Goal: Task Accomplishment & Management: Manage account settings

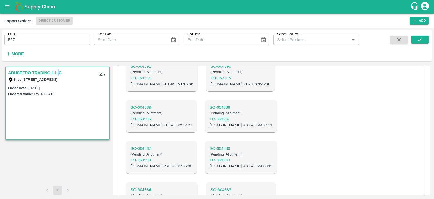
scroll to position [282, 0]
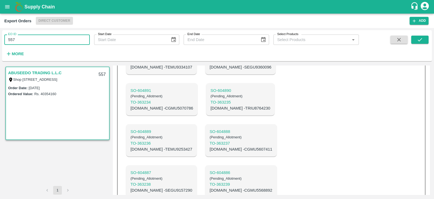
click at [64, 36] on input "557" at bounding box center [46, 39] width 85 height 10
type input "555"
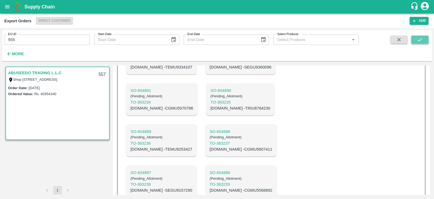
click at [420, 40] on icon "submit" at bounding box center [420, 40] width 6 height 6
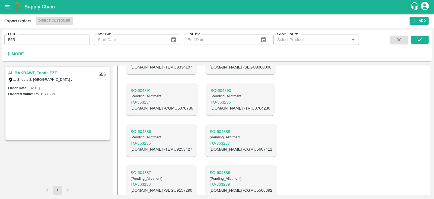
click at [32, 73] on link "AL BAKRAWE Foods FZE" at bounding box center [32, 72] width 49 height 7
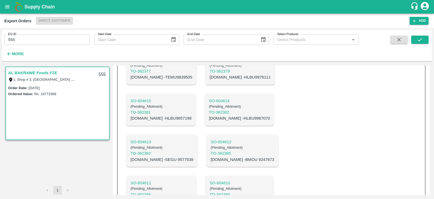
click at [32, 73] on link "AL BAKRAWE Foods FZE" at bounding box center [32, 72] width 49 height 7
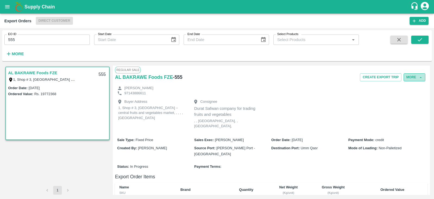
click at [415, 77] on button "More" at bounding box center [415, 77] width 22 height 8
click at [414, 100] on span "Edit" at bounding box center [415, 102] width 11 height 6
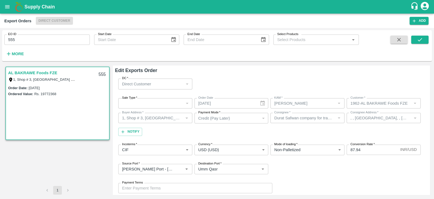
scroll to position [65, 0]
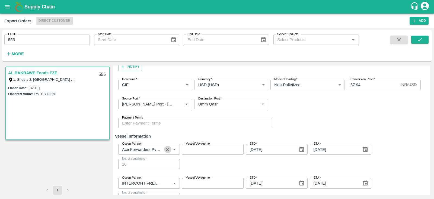
click at [167, 149] on icon "Clear" at bounding box center [167, 149] width 3 height 3
click at [148, 147] on input "Ocean Partner" at bounding box center [144, 148] width 49 height 7
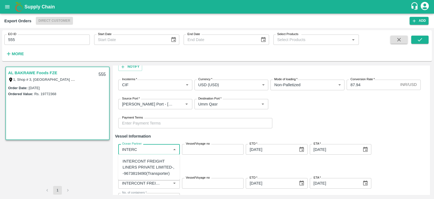
type input "INTERCO"
click at [140, 164] on div "INTERCONT FREIGHT LINERS PRIVATE LIMITED-, -9673819490(Transporter)" at bounding box center [149, 167] width 53 height 18
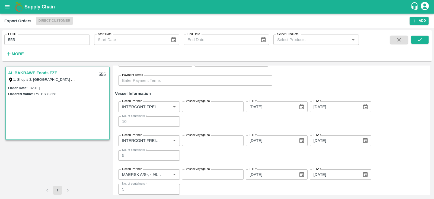
scroll to position [110, 0]
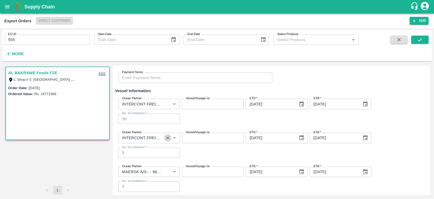
click at [170, 138] on icon "Clear" at bounding box center [167, 137] width 5 height 5
click at [156, 138] on input "Ocean Partner" at bounding box center [144, 137] width 49 height 7
type input "ACE"
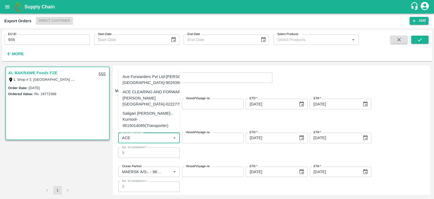
click at [148, 74] on div "Ace Forwarders Pvt Ltd-Lalsingh Building, Mumbai-9029398710(Transporter)" at bounding box center [167, 80] width 89 height 12
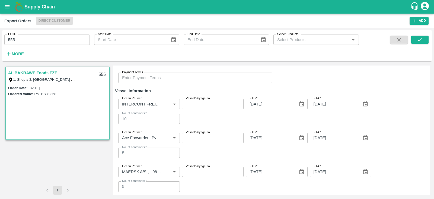
scroll to position [172, 0]
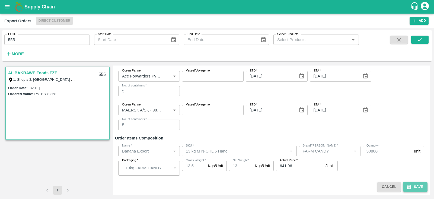
click at [425, 185] on button "Save" at bounding box center [415, 186] width 24 height 9
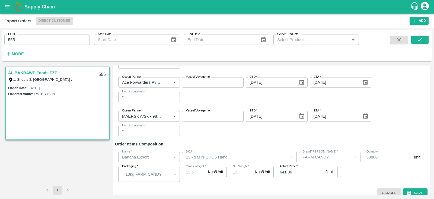
scroll to position [178, 0]
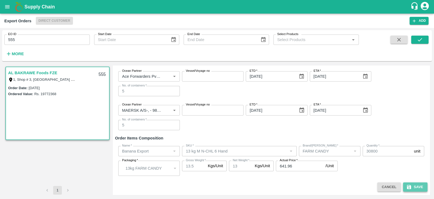
click at [423, 185] on button "Save" at bounding box center [415, 186] width 24 height 9
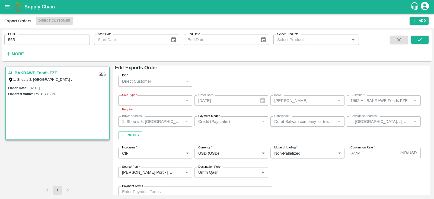
scroll to position [0, 0]
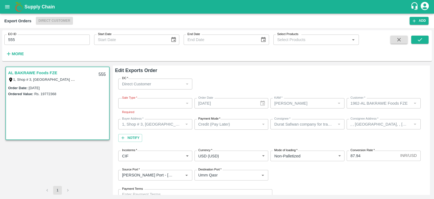
click at [179, 102] on div "​" at bounding box center [155, 103] width 74 height 10
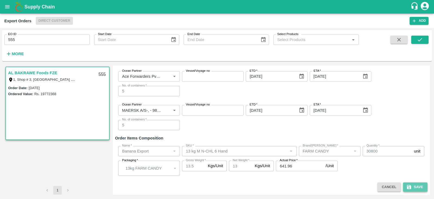
click at [417, 182] on button "Save" at bounding box center [415, 186] width 24 height 9
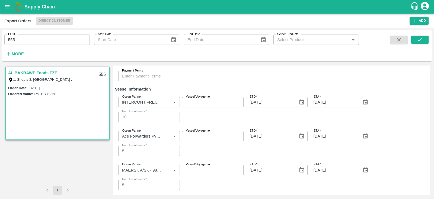
scroll to position [118, 0]
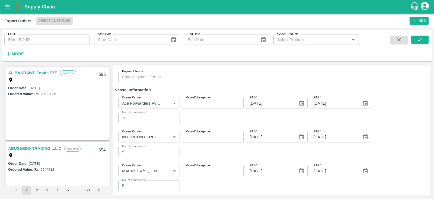
scroll to position [108, 0]
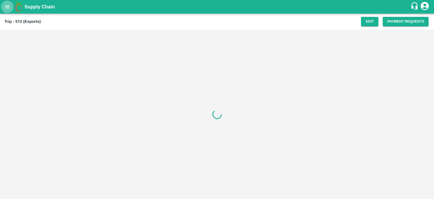
click at [6, 8] on icon "open drawer" at bounding box center [7, 6] width 5 height 3
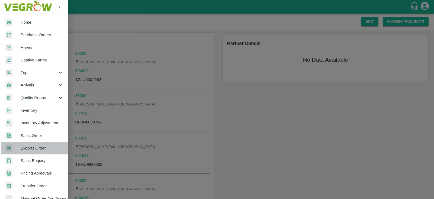
click at [38, 143] on link "Exports Order" at bounding box center [34, 148] width 68 height 12
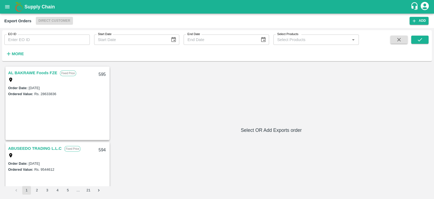
click at [55, 39] on input "EO ID" at bounding box center [46, 39] width 85 height 10
type input "555"
click at [418, 40] on icon "submit" at bounding box center [420, 40] width 6 height 6
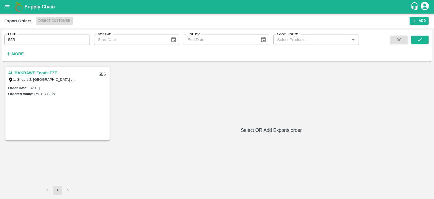
click at [46, 72] on link "AL BAKRAWE Foods FZE" at bounding box center [32, 72] width 49 height 7
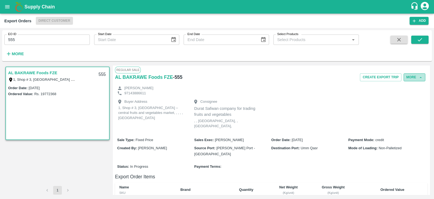
click at [417, 76] on button "More" at bounding box center [415, 77] width 22 height 8
click at [411, 100] on span "Edit" at bounding box center [415, 102] width 11 height 6
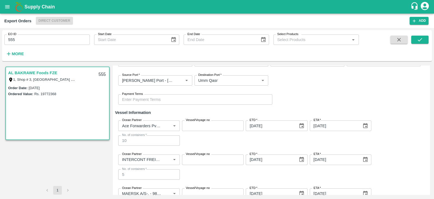
scroll to position [80, 0]
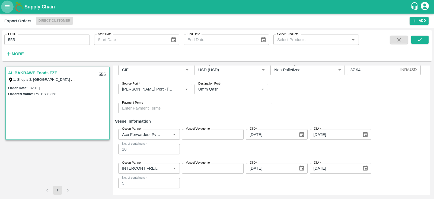
click at [5, 9] on icon "open drawer" at bounding box center [7, 7] width 6 height 6
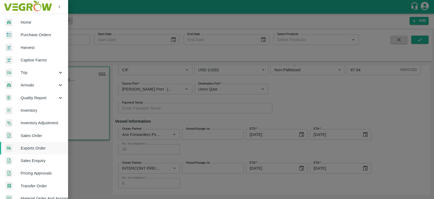
scroll to position [110, 0]
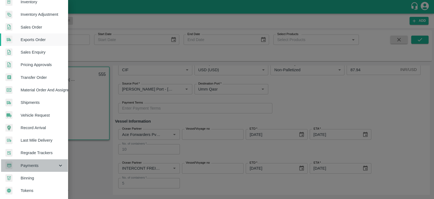
click at [50, 159] on div "Payments" at bounding box center [34, 165] width 68 height 12
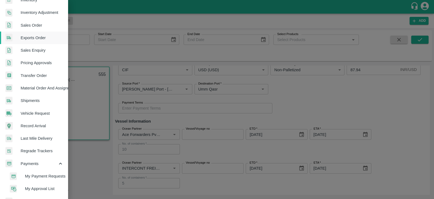
click at [50, 170] on li "My Payment Requests" at bounding box center [35, 176] width 63 height 12
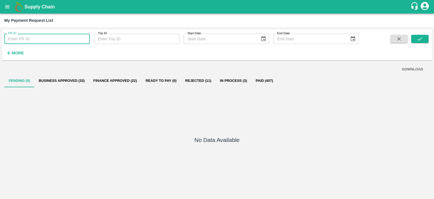
click at [44, 43] on input "PR ID" at bounding box center [46, 39] width 85 height 10
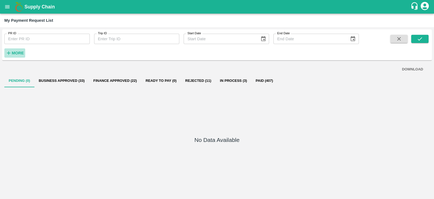
click at [15, 56] on h6 "More" at bounding box center [18, 52] width 12 height 7
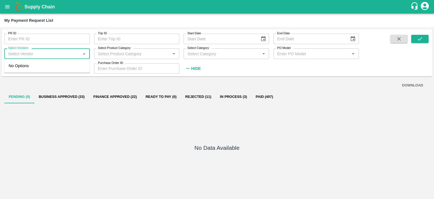
click at [31, 52] on input "Select Vendors" at bounding box center [42, 53] width 73 height 7
click at [36, 64] on div "A2 ENTERPRISES-Transporter" at bounding box center [39, 66] width 56 height 6
type input "A2 ENTERPRISES-Transporter"
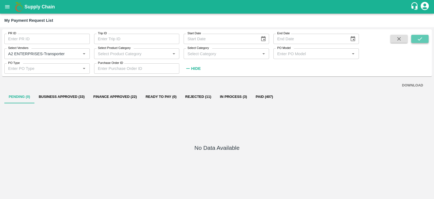
click at [416, 37] on button "submit" at bounding box center [419, 39] width 17 height 8
click at [195, 95] on button "Rejected (1)" at bounding box center [193, 96] width 33 height 13
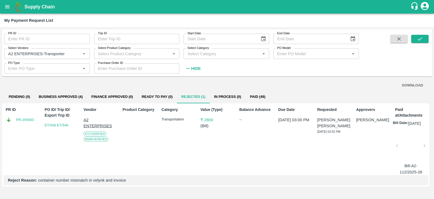
scroll to position [2, 0]
click at [410, 150] on div at bounding box center [410, 147] width 23 height 29
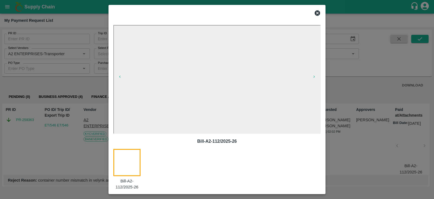
click at [317, 13] on icon at bounding box center [317, 13] width 7 height 7
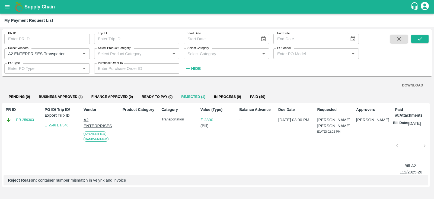
scroll to position [0, 0]
click at [75, 93] on button "Business Approved (4)" at bounding box center [60, 96] width 53 height 13
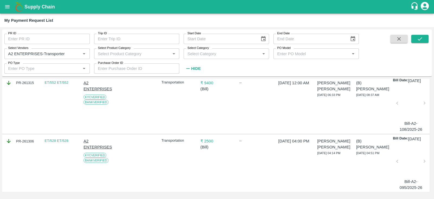
scroll to position [180, 0]
click at [410, 160] on div at bounding box center [410, 162] width 23 height 29
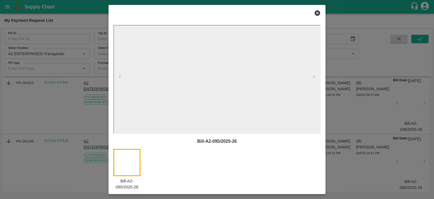
click at [319, 14] on icon at bounding box center [317, 12] width 5 height 5
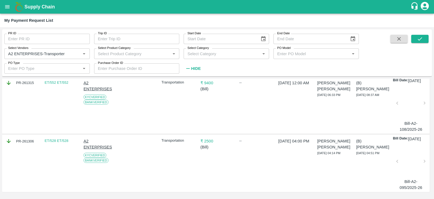
scroll to position [0, 0]
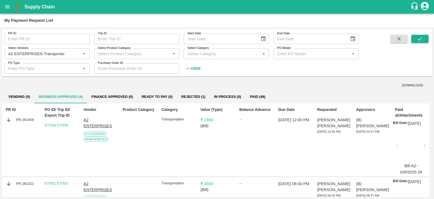
click at [409, 149] on div at bounding box center [410, 147] width 23 height 29
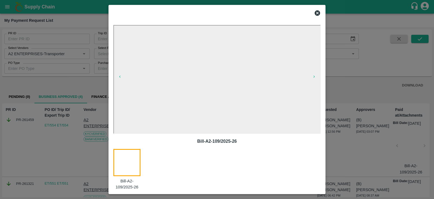
click at [318, 13] on icon at bounding box center [317, 13] width 7 height 7
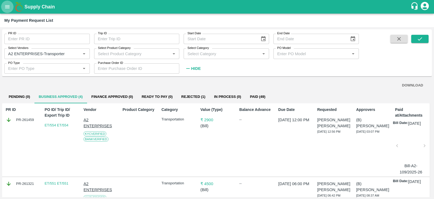
click at [3, 8] on button "open drawer" at bounding box center [7, 7] width 12 height 12
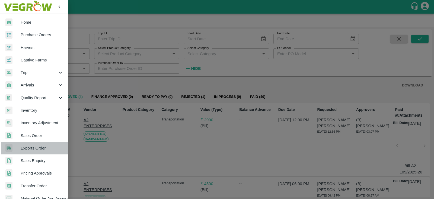
click at [36, 147] on span "Exports Order" at bounding box center [42, 148] width 43 height 6
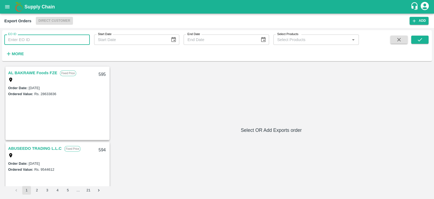
click at [56, 38] on input "EO ID" at bounding box center [46, 39] width 85 height 10
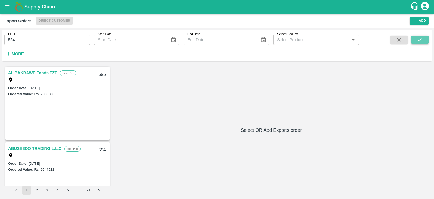
click at [420, 38] on icon "submit" at bounding box center [420, 40] width 6 height 6
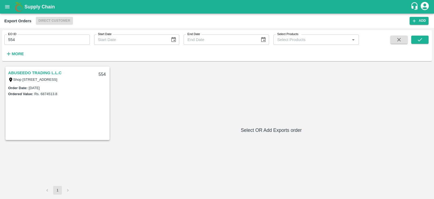
click at [30, 72] on link "ABUSEEDO TRADING L.L.C" at bounding box center [34, 72] width 53 height 7
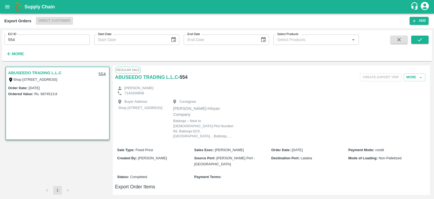
scroll to position [71, 0]
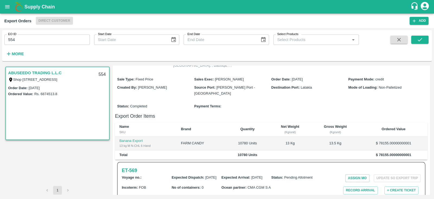
click at [270, 122] on th "Net Weight (Kg/unit)" at bounding box center [290, 129] width 42 height 15
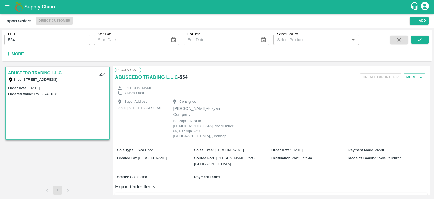
click at [58, 71] on link "ABUSEEDO TRADING L.L.C" at bounding box center [34, 72] width 53 height 7
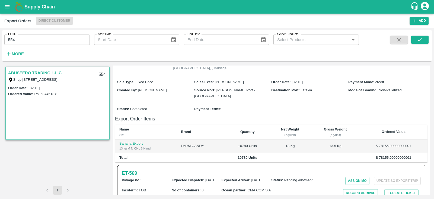
scroll to position [71, 0]
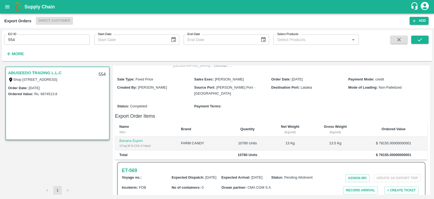
click at [74, 43] on input "554" at bounding box center [46, 39] width 85 height 10
click at [420, 39] on icon "submit" at bounding box center [420, 40] width 6 height 6
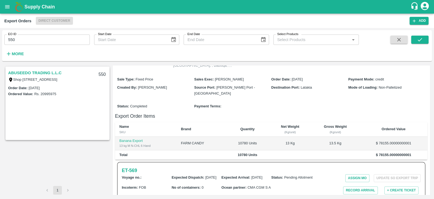
click at [57, 73] on link "ABUSEEDO TRADING L.L.C" at bounding box center [34, 72] width 53 height 7
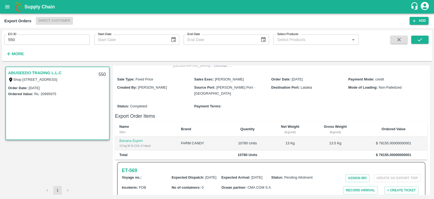
click at [49, 72] on link "ABUSEEDO TRADING L.L.C" at bounding box center [34, 72] width 53 height 7
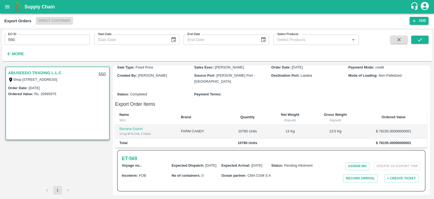
click at [49, 72] on link "ABUSEEDO TRADING L.L.C" at bounding box center [34, 72] width 53 height 7
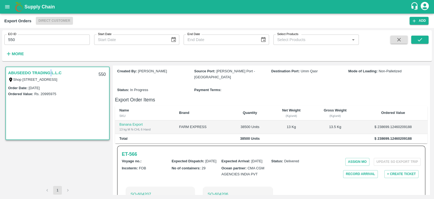
click at [49, 72] on link "ABUSEEDO TRADING L.L.C" at bounding box center [34, 72] width 53 height 7
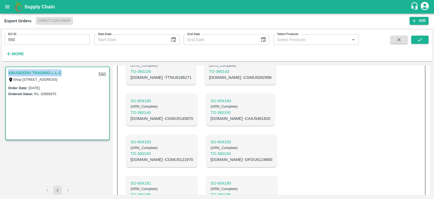
scroll to position [511, 0]
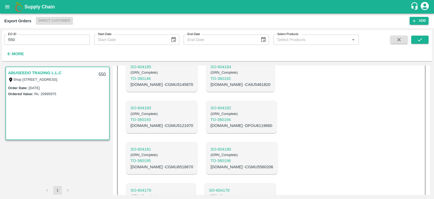
copy p "TCLU1346228"
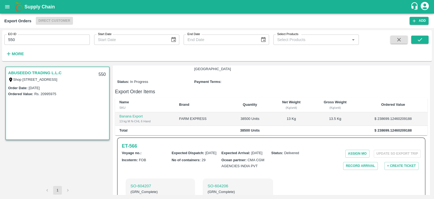
scroll to position [0, 0]
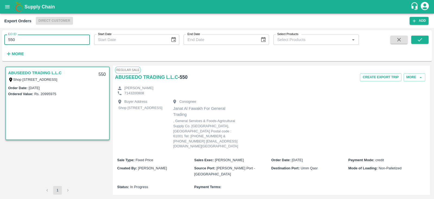
click at [71, 38] on input "550" at bounding box center [46, 39] width 85 height 10
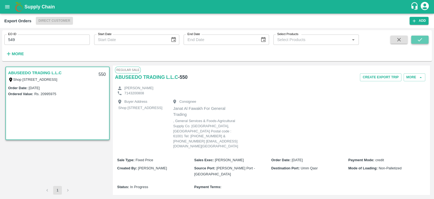
click at [418, 39] on icon "submit" at bounding box center [420, 40] width 6 height 6
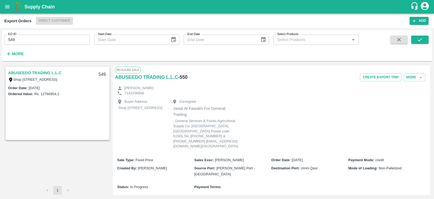
click at [54, 74] on link "ABUSEEDO TRADING L.L.C" at bounding box center [34, 72] width 53 height 7
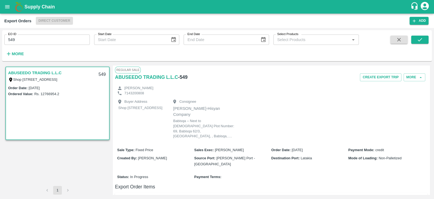
click at [54, 74] on link "ABUSEEDO TRADING L.L.C" at bounding box center [34, 72] width 53 height 7
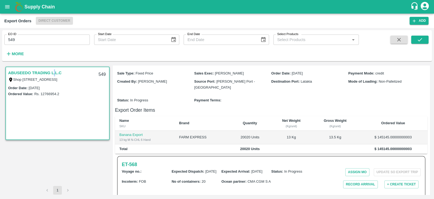
scroll to position [76, 0]
click at [132, 161] on h6 "ET- 568" at bounding box center [129, 165] width 15 height 8
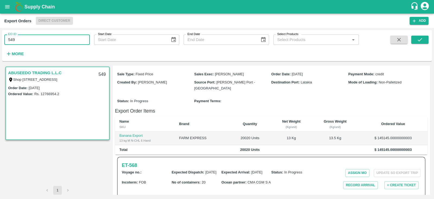
click at [70, 41] on input "549" at bounding box center [46, 39] width 85 height 10
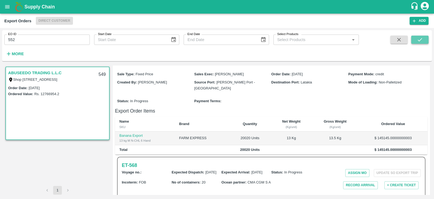
click at [421, 37] on icon "submit" at bounding box center [420, 40] width 6 height 6
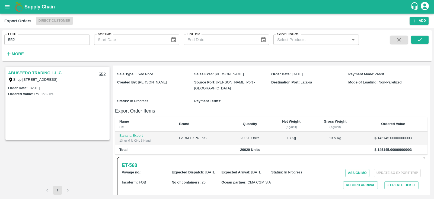
click at [38, 71] on link "ABUSEEDO TRADING L.L.C" at bounding box center [34, 72] width 53 height 7
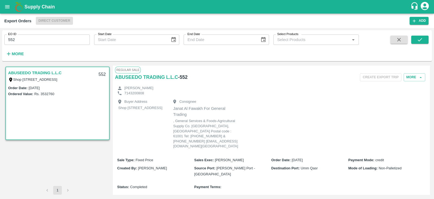
scroll to position [101, 0]
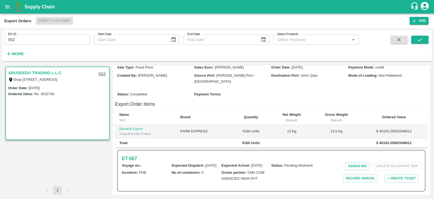
click at [47, 72] on link "ABUSEEDO TRADING L.L.C" at bounding box center [34, 72] width 53 height 7
click at [30, 37] on input "552" at bounding box center [46, 39] width 85 height 10
click at [419, 37] on icon "submit" at bounding box center [420, 40] width 6 height 6
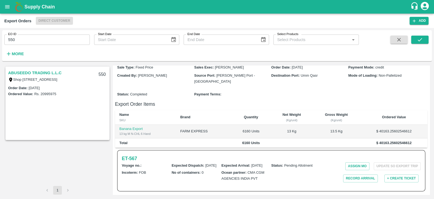
click at [45, 73] on link "ABUSEEDO TRADING L.L.C" at bounding box center [34, 72] width 53 height 7
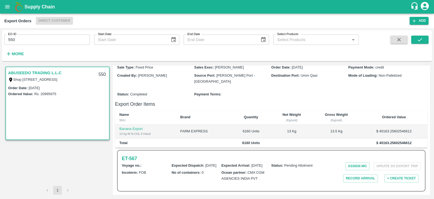
click at [45, 73] on link "ABUSEEDO TRADING L.L.C" at bounding box center [34, 72] width 53 height 7
click at [53, 71] on link "ABUSEEDO TRADING L.L.C" at bounding box center [34, 72] width 53 height 7
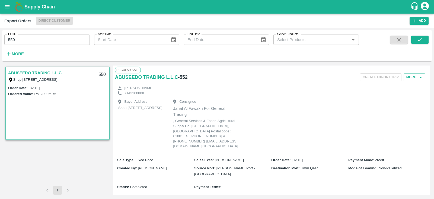
scroll to position [101, 0]
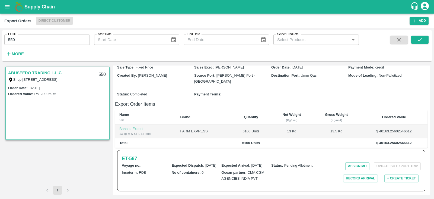
click at [51, 71] on link "ABUSEEDO TRADING L.L.C" at bounding box center [34, 72] width 53 height 7
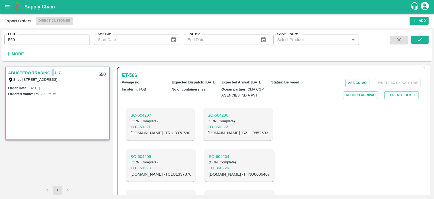
scroll to position [175, 0]
click at [151, 136] on p "C.No - TRIU8978680" at bounding box center [161, 133] width 60 height 6
copy p "TRIU8978680"
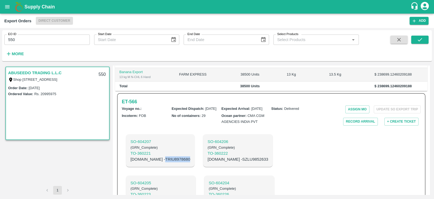
scroll to position [150, 0]
click at [134, 105] on h6 "ET- 566" at bounding box center [129, 101] width 15 height 8
copy p "TRIU8978680"
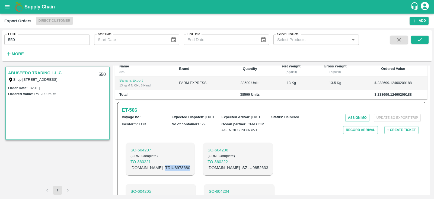
scroll to position [98, 0]
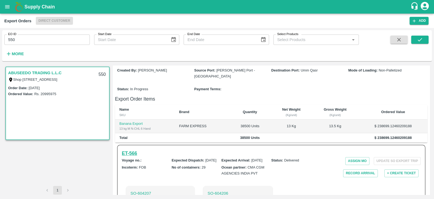
click at [132, 157] on h6 "ET- 566" at bounding box center [129, 153] width 15 height 8
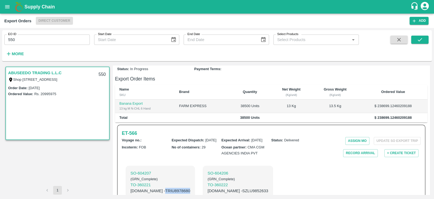
scroll to position [75, 0]
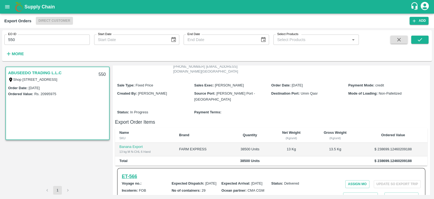
click at [128, 180] on h6 "ET- 566" at bounding box center [129, 176] width 15 height 8
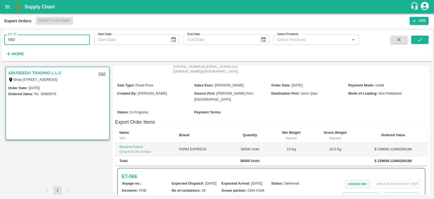
click at [65, 37] on input "550" at bounding box center [46, 39] width 85 height 10
type input "551"
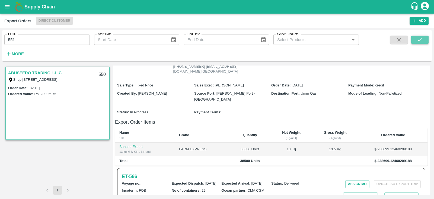
click at [419, 37] on icon "submit" at bounding box center [420, 40] width 6 height 6
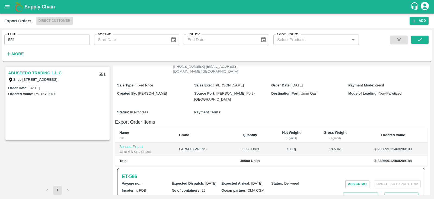
click at [45, 72] on link "ABUSEEDO TRADING L.L.C" at bounding box center [34, 72] width 53 height 7
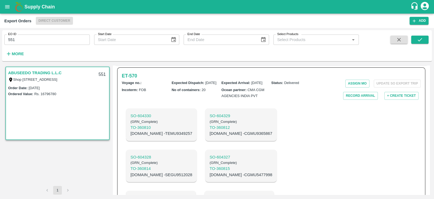
scroll to position [175, 0]
click at [130, 80] on h6 "ET- 570" at bounding box center [129, 76] width 15 height 8
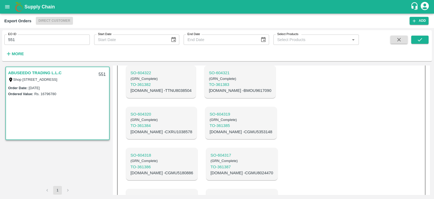
scroll to position [388, 0]
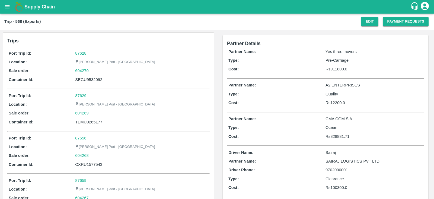
click at [125, 81] on div "SEGU9532092" at bounding box center [141, 80] width 133 height 6
copy div "SEGU9532092"
click at [405, 23] on button "Payment Requests" at bounding box center [406, 21] width 46 height 9
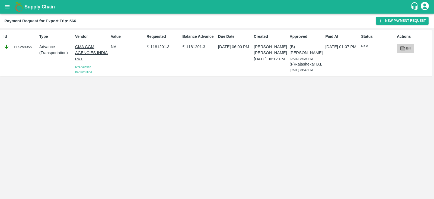
click at [399, 48] on link "Bill" at bounding box center [405, 48] width 17 height 9
click at [400, 20] on button "New Payment Request" at bounding box center [402, 21] width 53 height 8
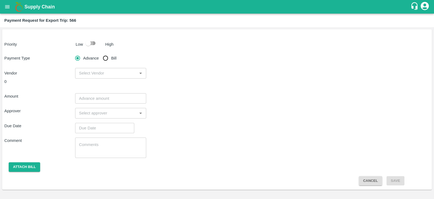
click at [84, 44] on input "checkbox" at bounding box center [88, 43] width 31 height 10
checkbox input "true"
click at [107, 59] on input "Bill" at bounding box center [105, 58] width 11 height 11
radio input "true"
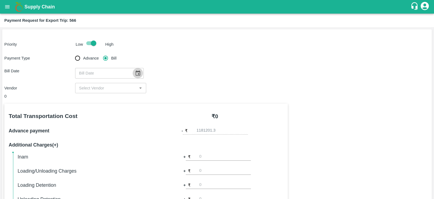
click at [135, 72] on icon "Choose date" at bounding box center [138, 73] width 6 height 6
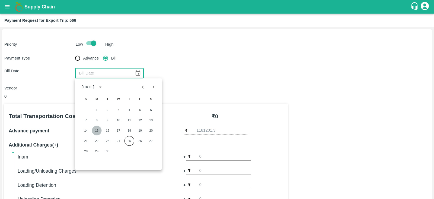
click at [98, 131] on button "15" at bounding box center [97, 130] width 10 height 10
type input "15/09/2025"
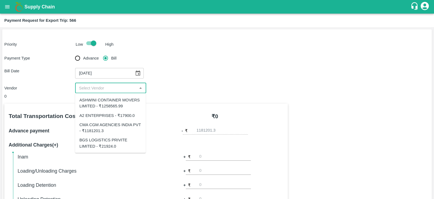
click at [126, 89] on input "input" at bounding box center [106, 87] width 59 height 7
click at [121, 126] on div "CMA CGM AGENCIES INDIA PVT - ₹1181201.3" at bounding box center [111, 127] width 62 height 12
type input "CMA CGM AGENCIES INDIA PVT - ₹1181201.3"
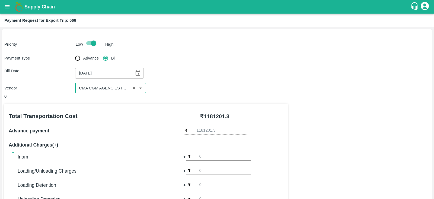
scroll to position [174, 0]
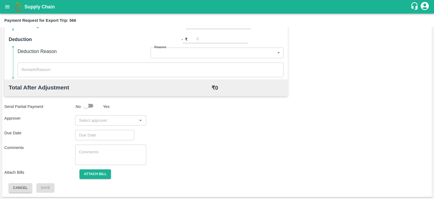
click at [125, 121] on input "input" at bounding box center [106, 120] width 59 height 7
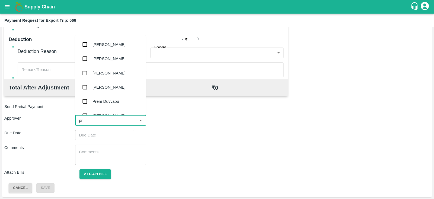
type input "p"
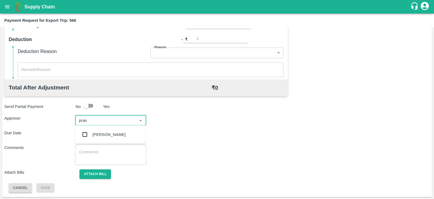
type input "prasa"
click at [111, 134] on div "Prasad Waghade" at bounding box center [109, 134] width 33 height 6
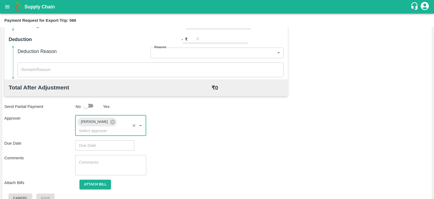
type input "DD/MM/YYYY hh:mm aa"
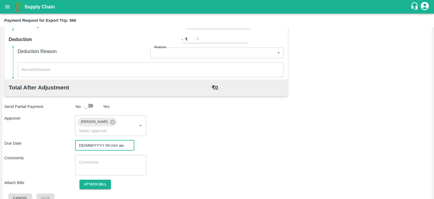
click at [103, 140] on input "DD/MM/YYYY hh:mm aa" at bounding box center [102, 145] width 55 height 10
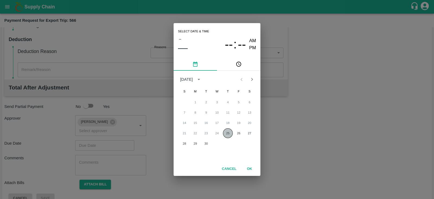
click at [225, 131] on button "25" at bounding box center [228, 133] width 10 height 10
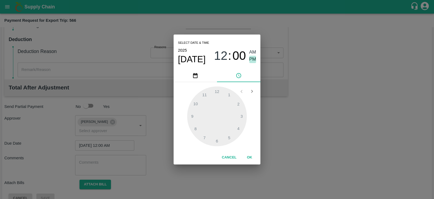
click at [254, 60] on span "PM" at bounding box center [252, 59] width 7 height 7
click at [240, 127] on div at bounding box center [217, 116] width 60 height 60
type input "25/09/2025 04:00 PM"
click at [249, 160] on button "OK" at bounding box center [249, 156] width 17 height 9
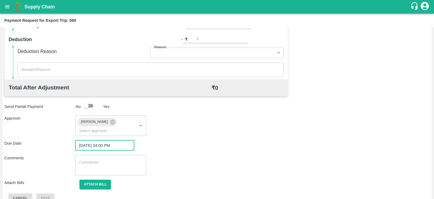
scroll to position [177, 0]
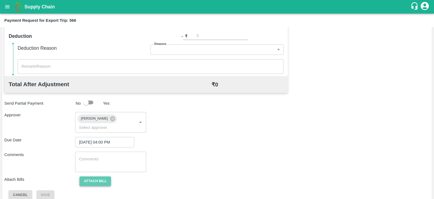
click at [104, 176] on button "Attach bill" at bounding box center [95, 180] width 31 height 9
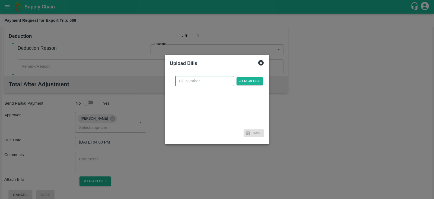
click at [204, 83] on input "text" at bounding box center [204, 81] width 59 height 10
paste input "INEMHC26069658"
type input "INEMHC26069658"
click at [244, 79] on span "Attach bill" at bounding box center [250, 81] width 27 height 8
click at [0, 0] on input "Attach bill" at bounding box center [0, 0] width 0 height 0
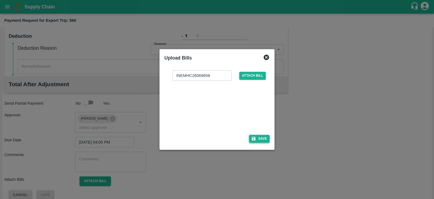
click at [263, 140] on button "Save" at bounding box center [259, 139] width 21 height 8
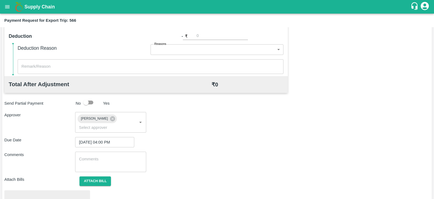
scroll to position [206, 0]
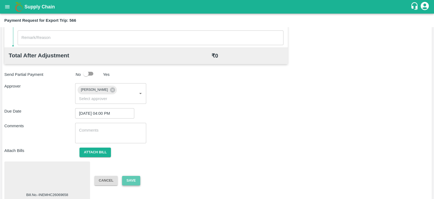
click at [137, 176] on button "Save" at bounding box center [131, 180] width 18 height 9
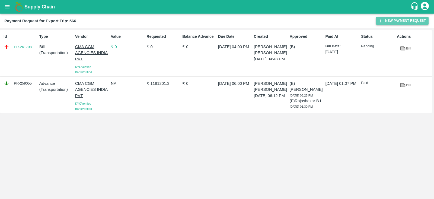
click at [390, 20] on button "New Payment Request" at bounding box center [402, 21] width 53 height 8
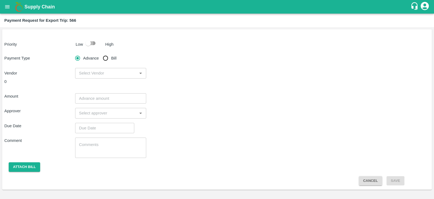
click at [97, 43] on input "checkbox" at bounding box center [88, 43] width 31 height 10
checkbox input "true"
click at [104, 59] on input "Bill" at bounding box center [105, 58] width 11 height 11
radio input "true"
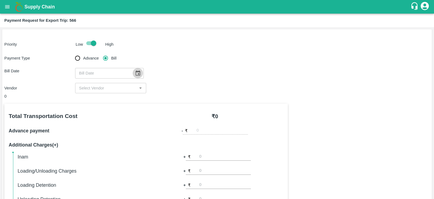
click at [135, 72] on icon "Choose date" at bounding box center [138, 73] width 6 height 6
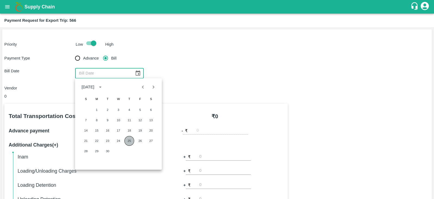
click at [129, 142] on button "25" at bounding box center [130, 141] width 10 height 10
type input "25/09/2025"
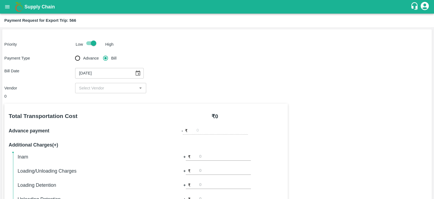
click at [138, 84] on div at bounding box center [140, 87] width 7 height 7
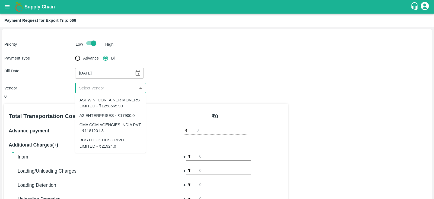
click at [130, 87] on input "input" at bounding box center [106, 87] width 59 height 7
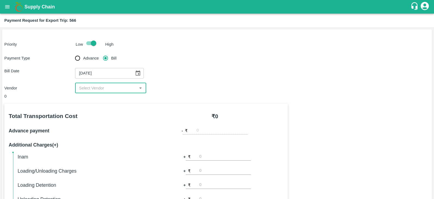
click at [122, 85] on input "input" at bounding box center [106, 87] width 59 height 7
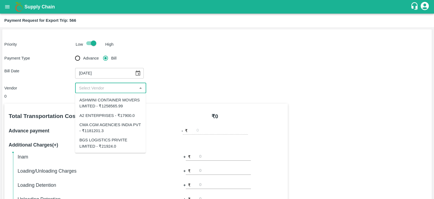
click at [113, 146] on div "BGS LOGISTICS PRIVITE LIMITED - ₹21924.0" at bounding box center [111, 143] width 62 height 12
type input "BGS LOGISTICS PRIVITE LIMITED - ₹21924.0"
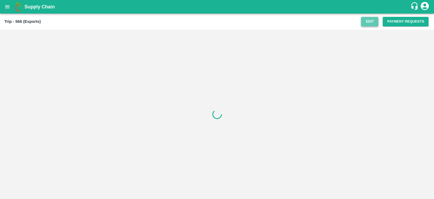
click at [369, 21] on button "Edit" at bounding box center [369, 21] width 17 height 9
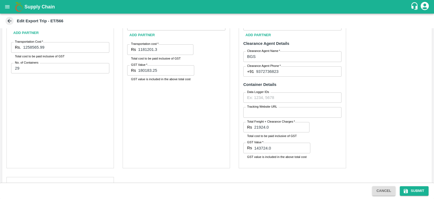
scroll to position [275, 0]
click at [263, 127] on input "21924.0" at bounding box center [281, 126] width 55 height 10
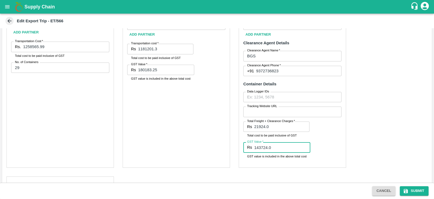
click at [268, 148] on input "143724.0" at bounding box center [282, 147] width 56 height 10
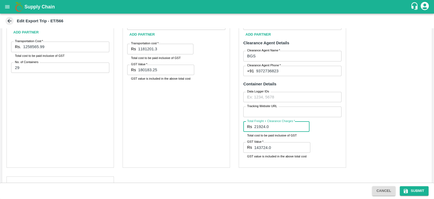
click at [273, 129] on input "21924.0" at bounding box center [281, 126] width 55 height 10
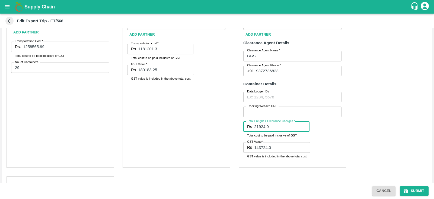
paste input "1437"
type input "143724.0"
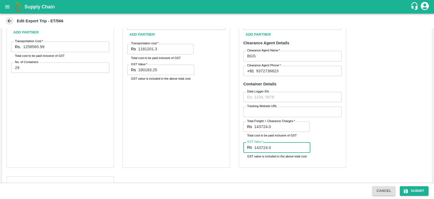
click at [271, 148] on input "143724.0" at bounding box center [282, 147] width 56 height 10
type input "21924"
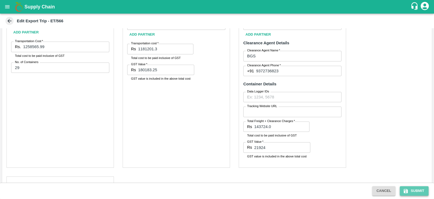
click at [415, 189] on button "Submit" at bounding box center [414, 190] width 29 height 9
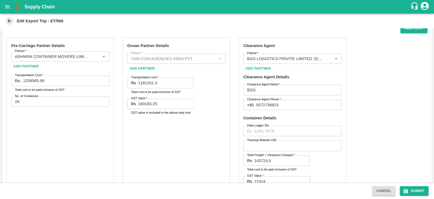
scroll to position [259, 0]
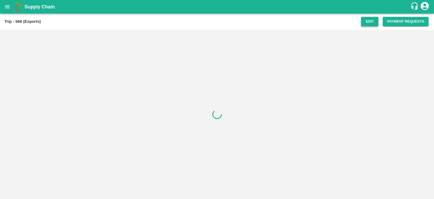
click at [376, 23] on button "Edit" at bounding box center [369, 21] width 17 height 9
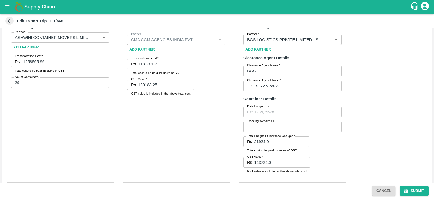
scroll to position [333, 0]
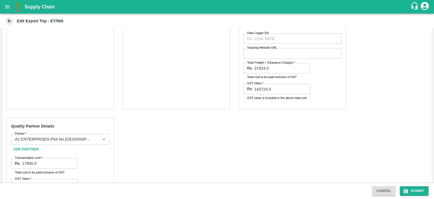
click at [281, 90] on input "143724.0" at bounding box center [282, 89] width 56 height 10
drag, startPoint x: 253, startPoint y: 66, endPoint x: 276, endPoint y: 68, distance: 23.7
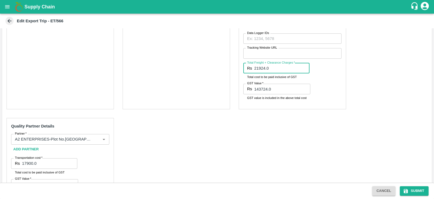
click at [276, 68] on div "Rs 21924.0 Total Freight + Clearance Charges" at bounding box center [276, 68] width 66 height 10
drag, startPoint x: 254, startPoint y: 67, endPoint x: 273, endPoint y: 68, distance: 19.0
click at [273, 68] on input "21924.0" at bounding box center [281, 68] width 55 height 10
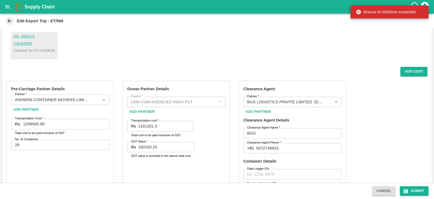
scroll to position [194, 0]
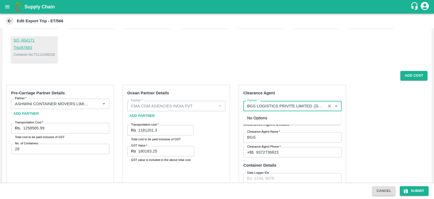
drag, startPoint x: 246, startPoint y: 106, endPoint x: 311, endPoint y: 107, distance: 65.4
click at [311, 107] on input "Partner   *" at bounding box center [284, 105] width 79 height 7
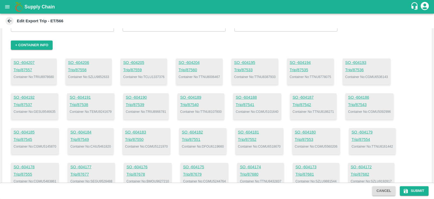
scroll to position [0, 0]
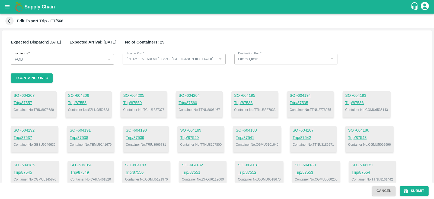
click at [214, 109] on p "Container No: TTNU8006467" at bounding box center [200, 109] width 42 height 5
copy p "TTNU8006467"
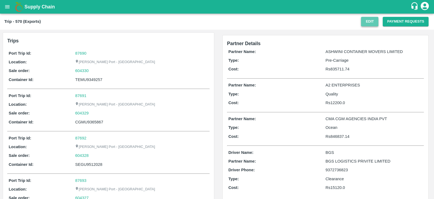
click at [365, 24] on button "Edit" at bounding box center [369, 21] width 17 height 9
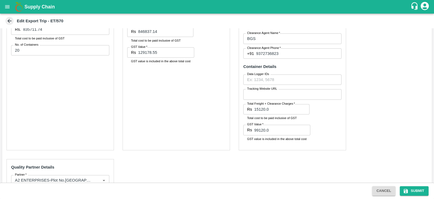
scroll to position [224, 0]
click at [268, 130] on input "99120.0" at bounding box center [282, 129] width 56 height 10
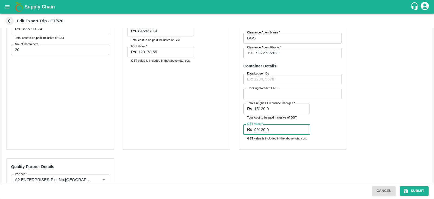
click at [281, 107] on input "15120.0" at bounding box center [281, 108] width 55 height 10
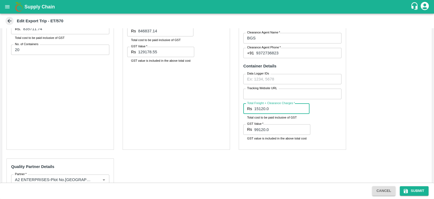
click at [281, 107] on input "15120.0" at bounding box center [281, 108] width 55 height 10
paste input "99"
type input "99120.0"
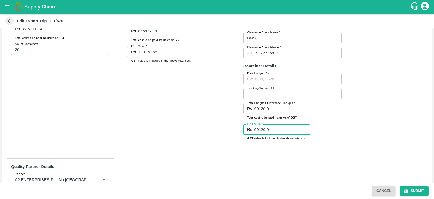
click at [272, 125] on input "99120.0" at bounding box center [282, 129] width 56 height 10
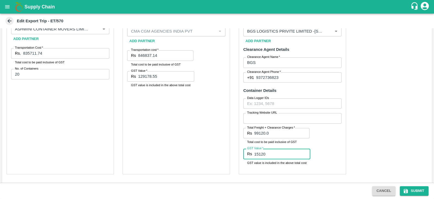
scroll to position [292, 0]
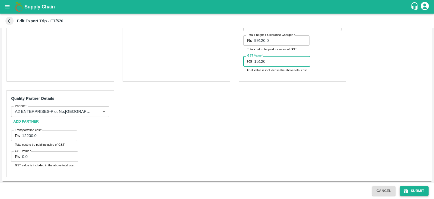
type input "15120"
click at [415, 195] on button "Submit" at bounding box center [414, 190] width 29 height 9
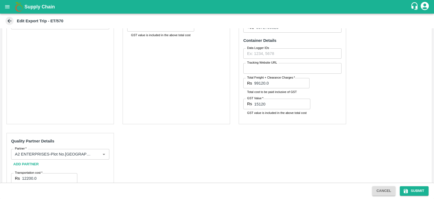
scroll to position [249, 0]
click at [415, 189] on button "Submit" at bounding box center [414, 190] width 29 height 9
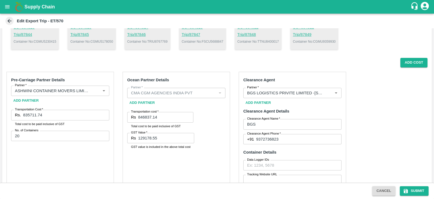
scroll to position [147, 0]
